Goal: Check status: Check status

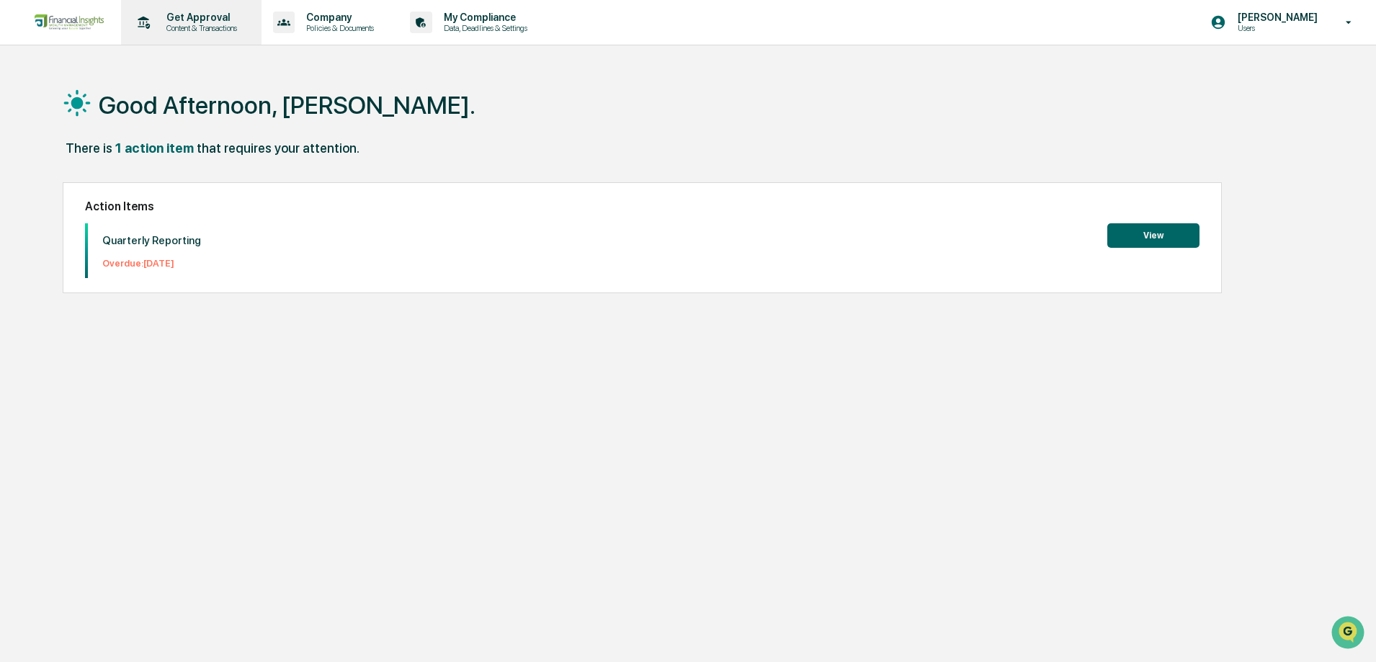
click at [210, 22] on p "Get Approval" at bounding box center [199, 18] width 89 height 12
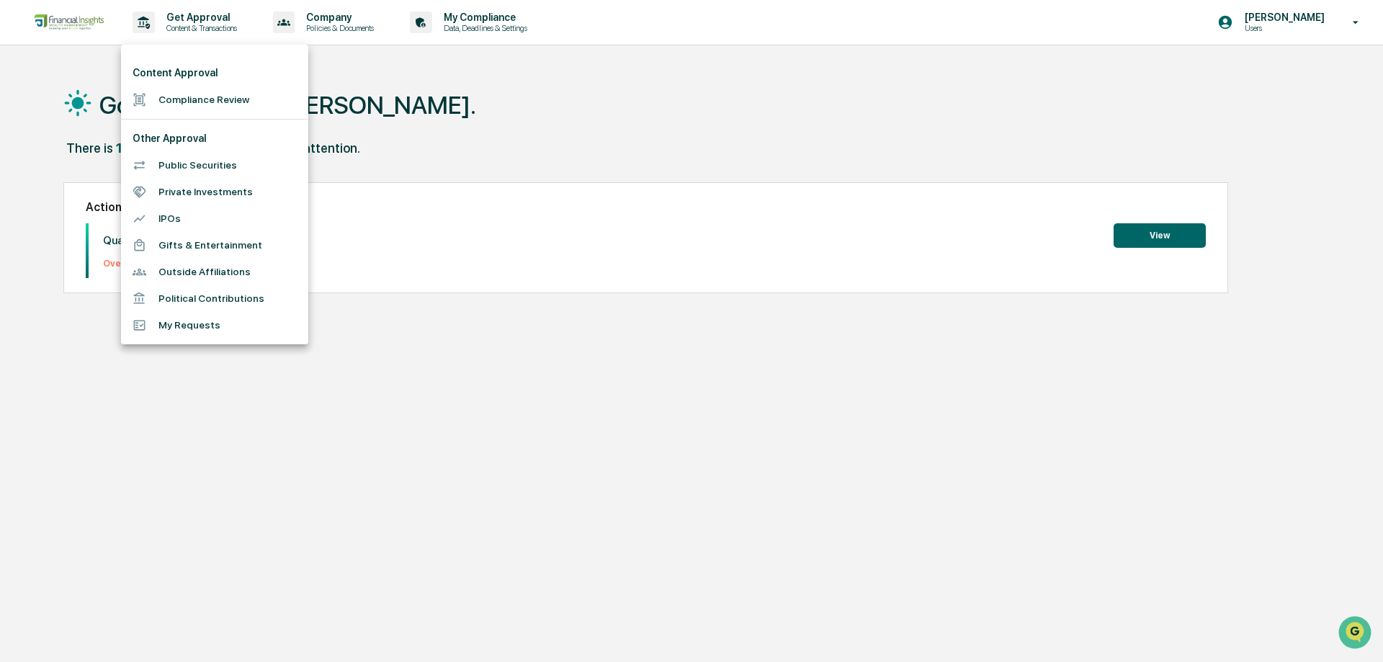
click at [192, 99] on li "Compliance Review" at bounding box center [214, 99] width 187 height 27
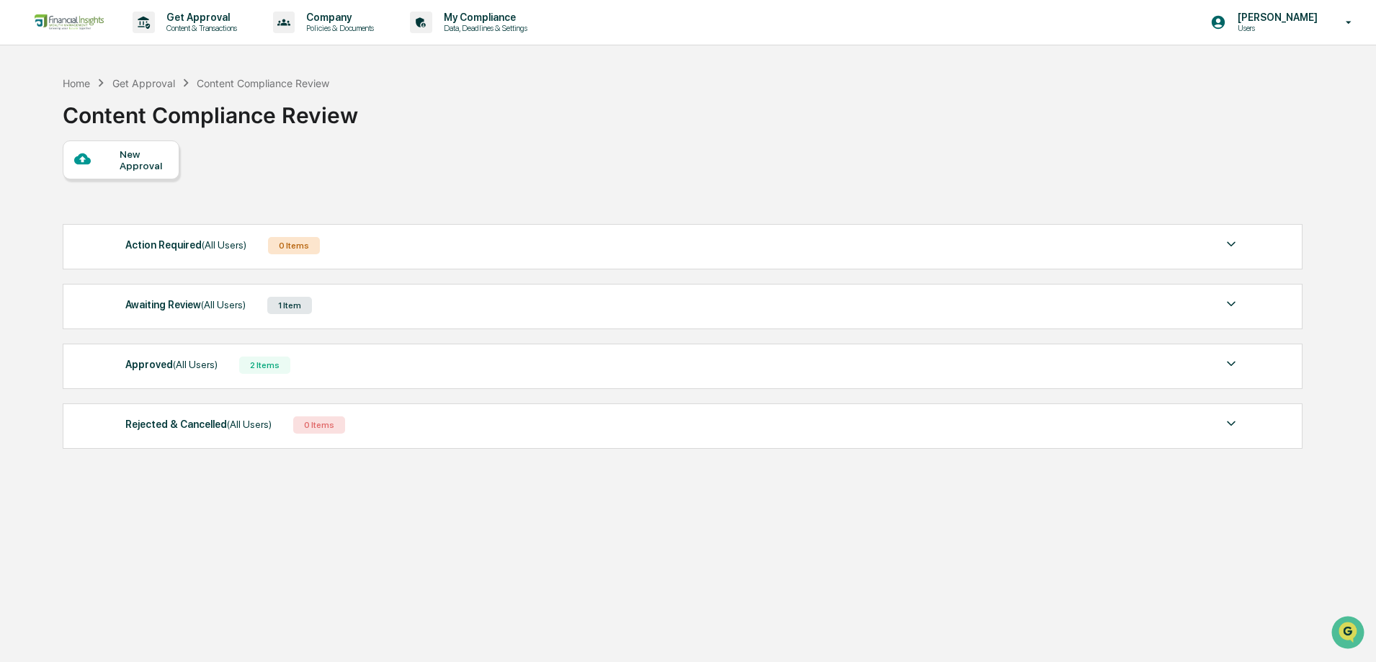
click at [258, 365] on div "2 Items" at bounding box center [264, 365] width 51 height 17
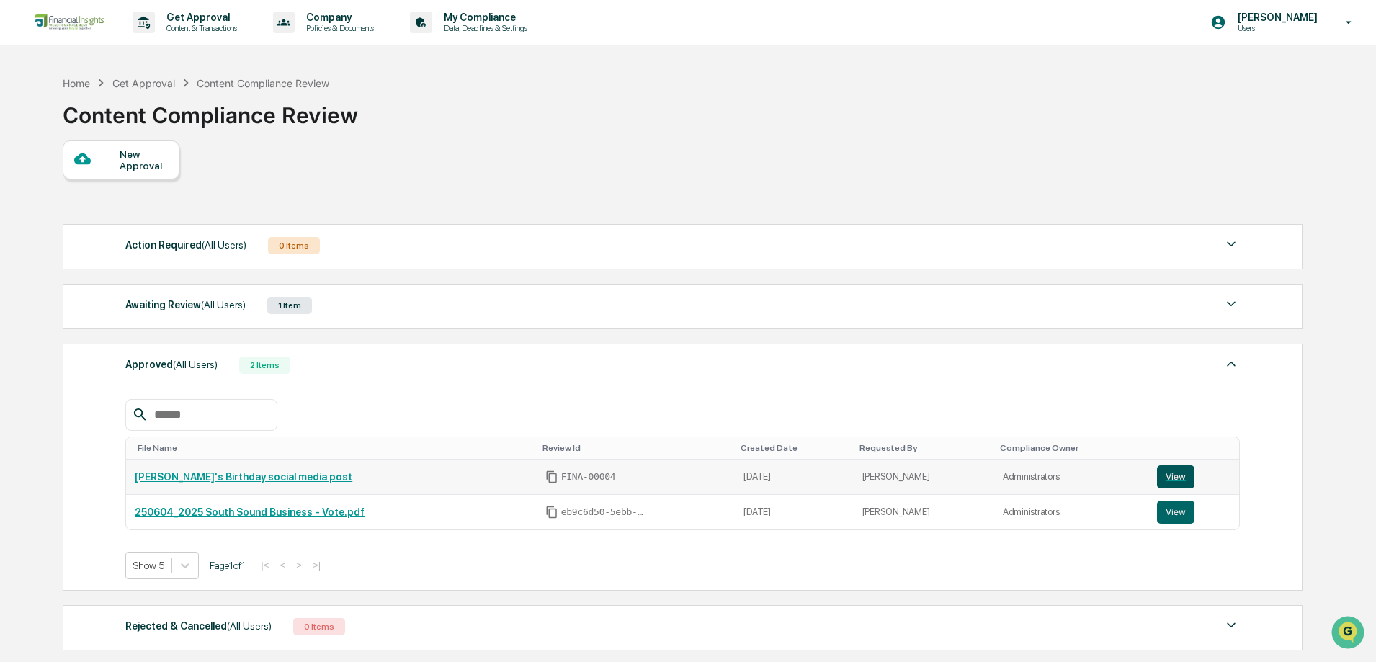
click at [1168, 472] on button "View" at bounding box center [1175, 476] width 37 height 23
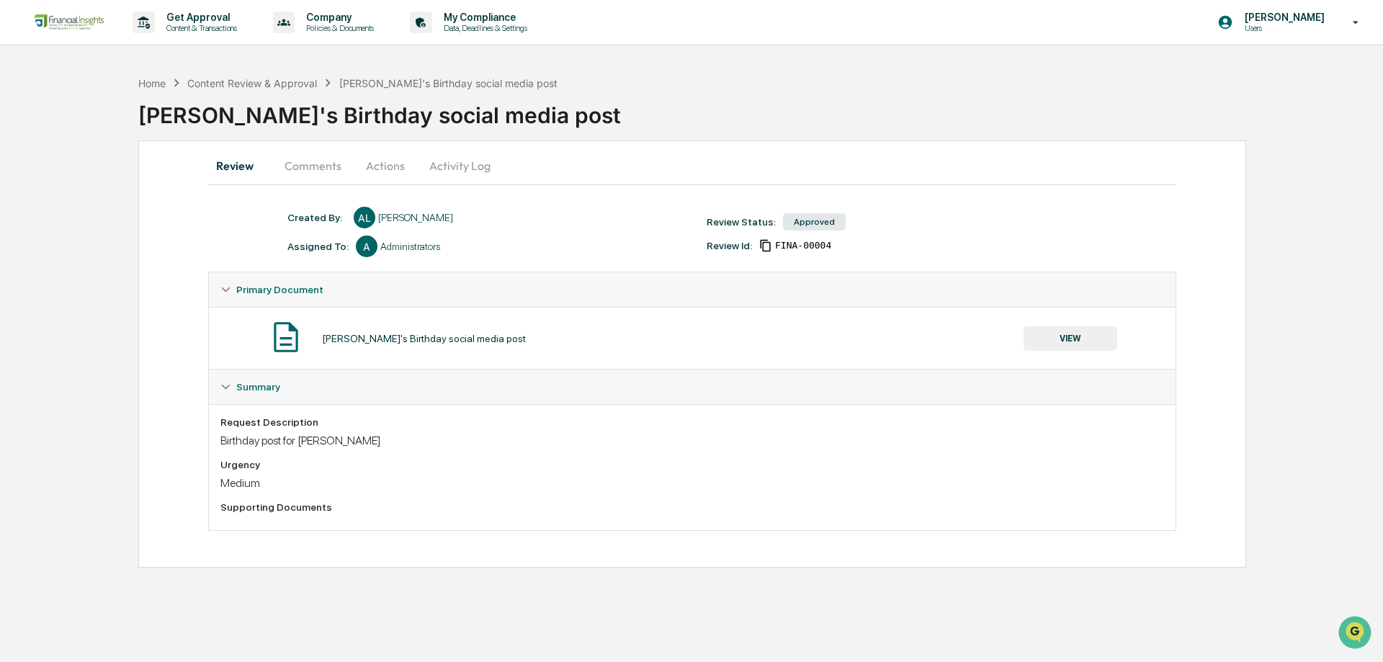
click at [1065, 341] on button "VIEW" at bounding box center [1071, 338] width 94 height 24
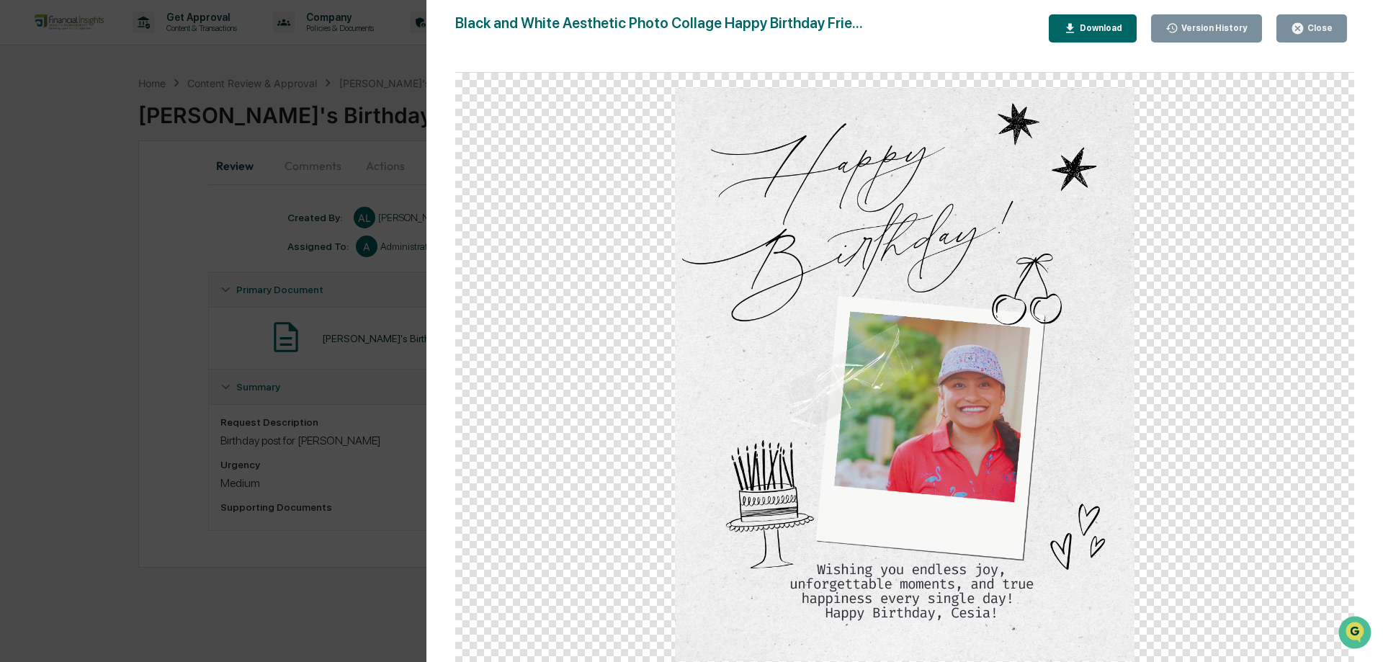
click at [1324, 28] on div "Close" at bounding box center [1319, 28] width 28 height 10
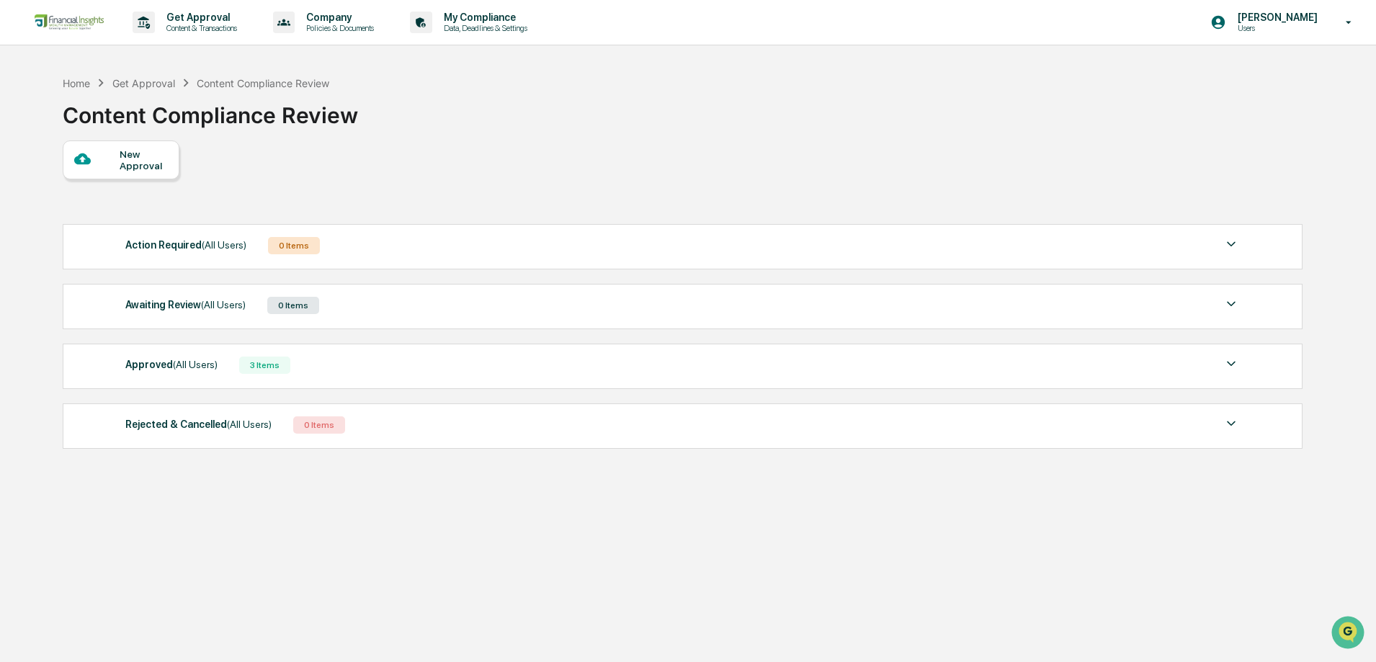
click at [249, 363] on div "3 Items" at bounding box center [264, 365] width 51 height 17
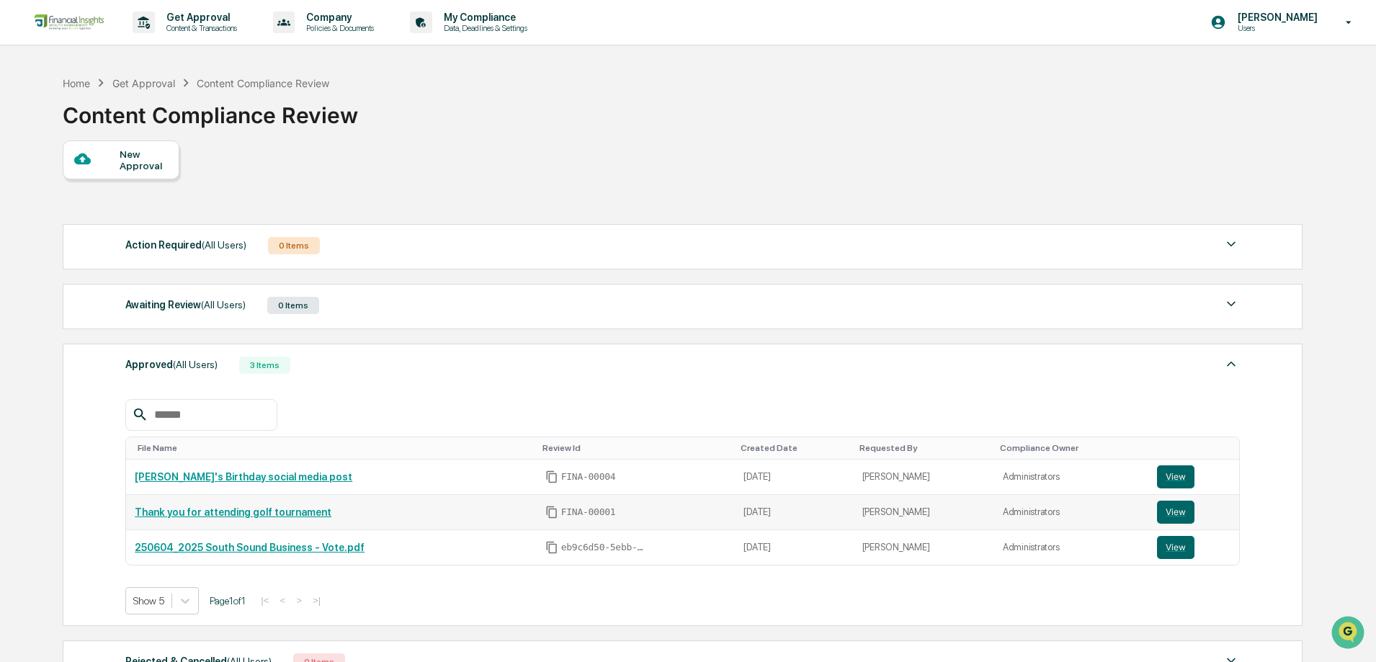
click at [243, 514] on link "Thank you for attending golf tournament" at bounding box center [233, 512] width 197 height 12
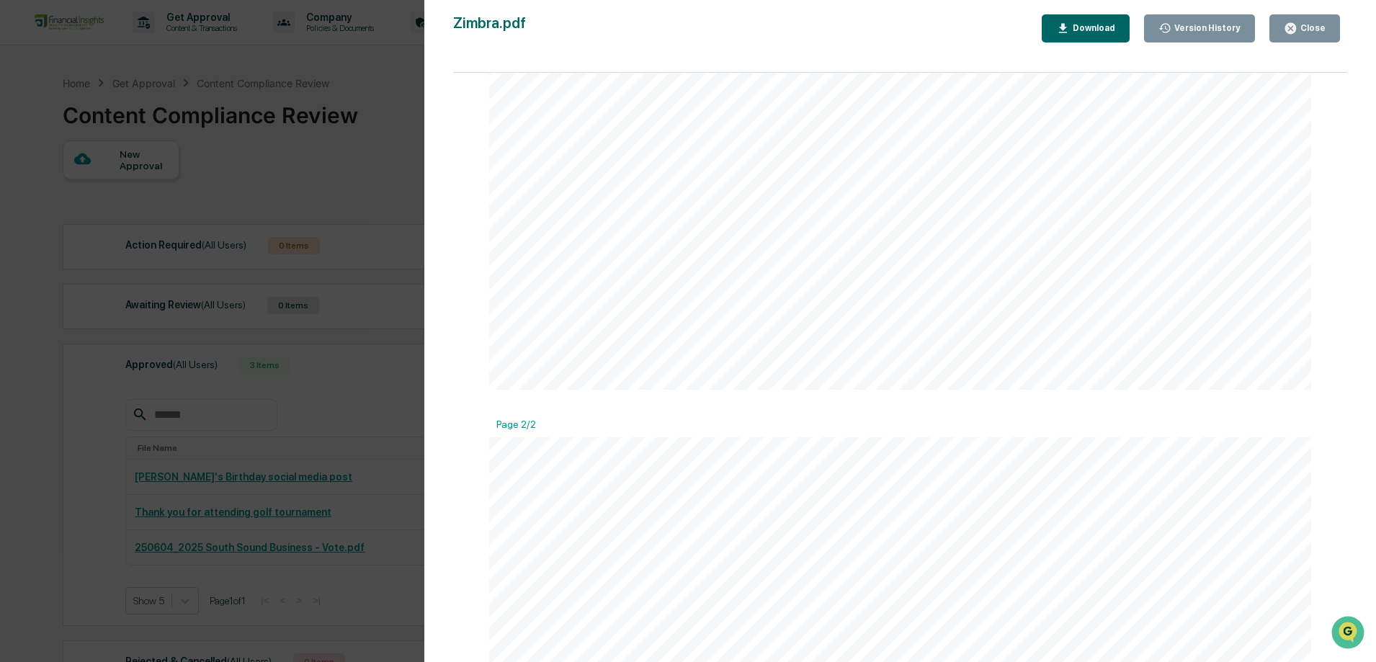
scroll to position [760, 0]
click at [1320, 24] on div "Close" at bounding box center [1311, 28] width 28 height 10
